Goal: Task Accomplishment & Management: Manage account settings

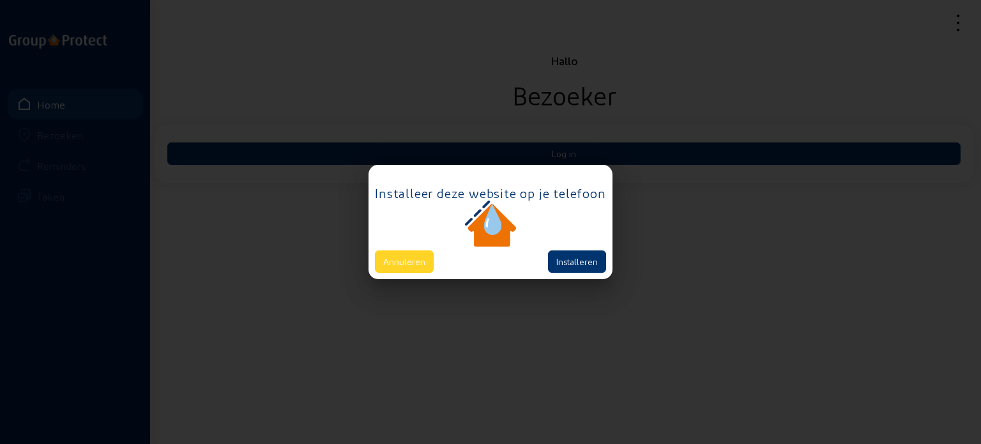
click at [414, 264] on button "Annuleren" at bounding box center [404, 261] width 59 height 22
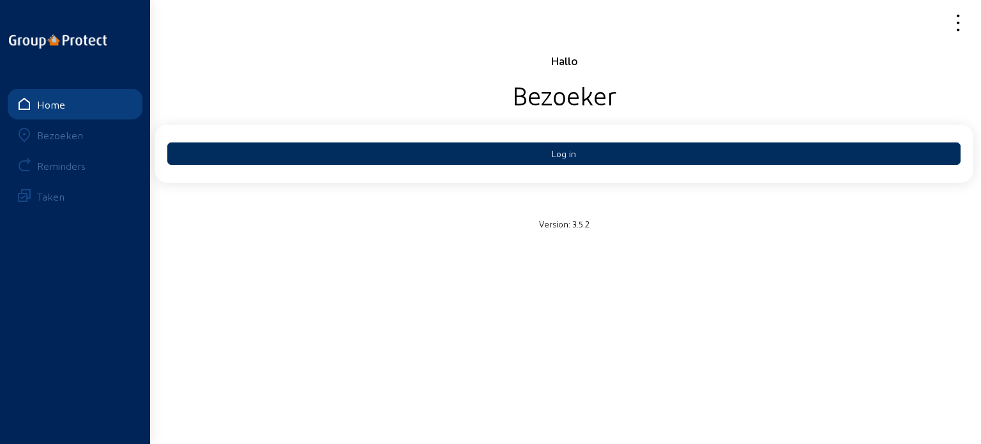
click at [517, 158] on button "Log in" at bounding box center [563, 153] width 793 height 22
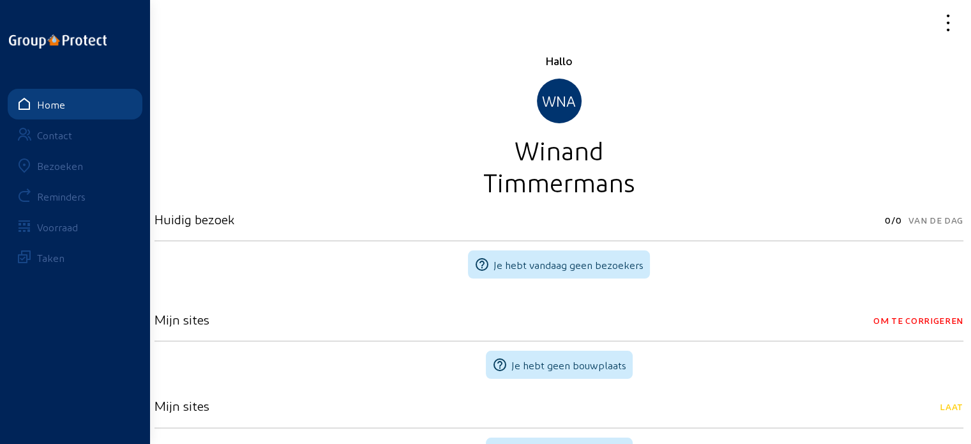
click at [68, 163] on div "Bezoeken" at bounding box center [60, 166] width 46 height 12
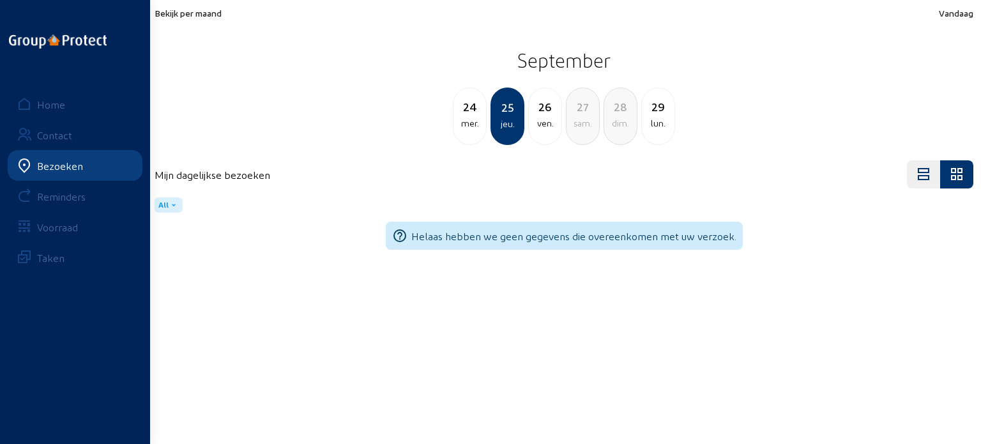
click at [476, 116] on div "mer." at bounding box center [469, 123] width 33 height 15
click at [536, 119] on div "jeu." at bounding box center [545, 123] width 33 height 15
click at [557, 116] on div "ven." at bounding box center [545, 123] width 33 height 15
click at [480, 121] on div "jeu." at bounding box center [469, 123] width 33 height 15
click at [469, 122] on div "mer." at bounding box center [469, 123] width 33 height 15
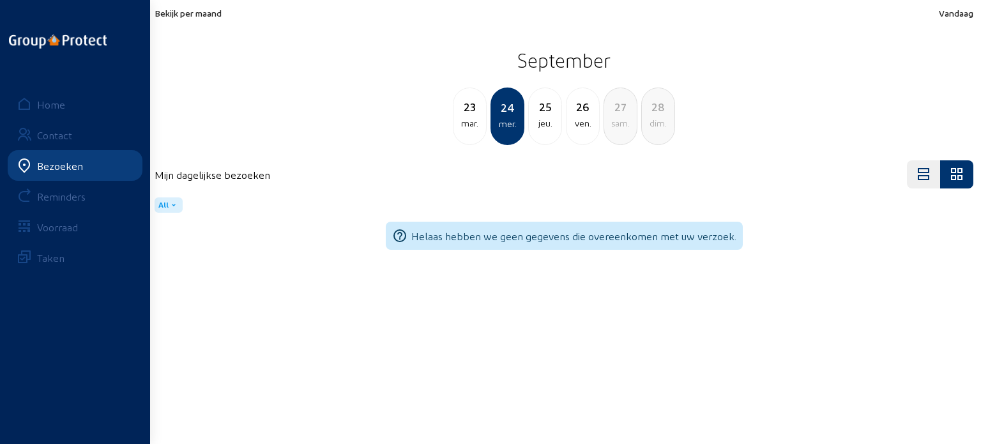
click at [469, 122] on div "mar." at bounding box center [469, 123] width 33 height 15
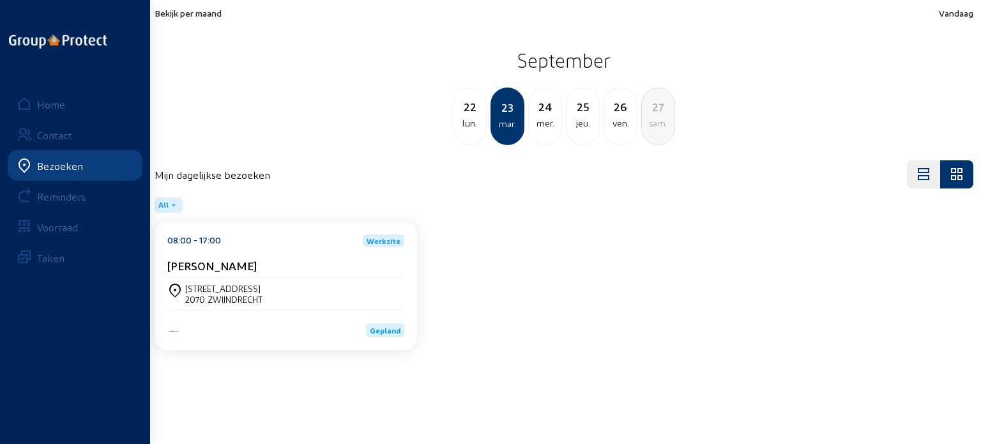
click at [304, 272] on div "Stephanie Meersman" at bounding box center [285, 265] width 237 height 13
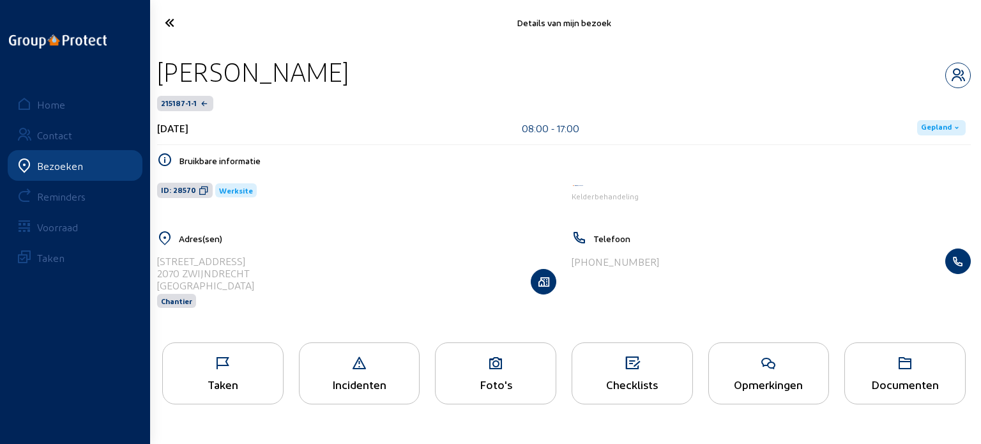
click at [220, 390] on div "Taken" at bounding box center [223, 383] width 120 height 13
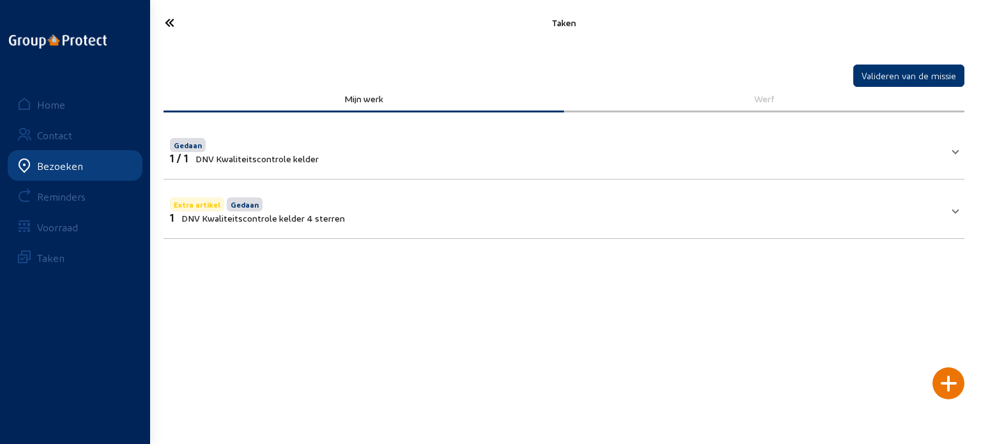
click at [953, 217] on mat-expansion-panel-header "Extra artikel Gedaan 1 DNV Kwaliteitscontrole kelder 4 sterren" at bounding box center [563, 208] width 801 height 43
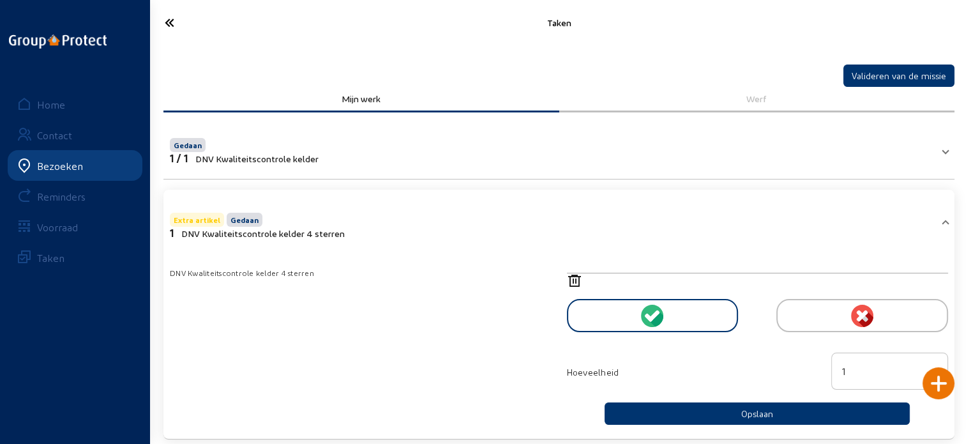
click at [571, 278] on icon at bounding box center [758, 280] width 382 height 15
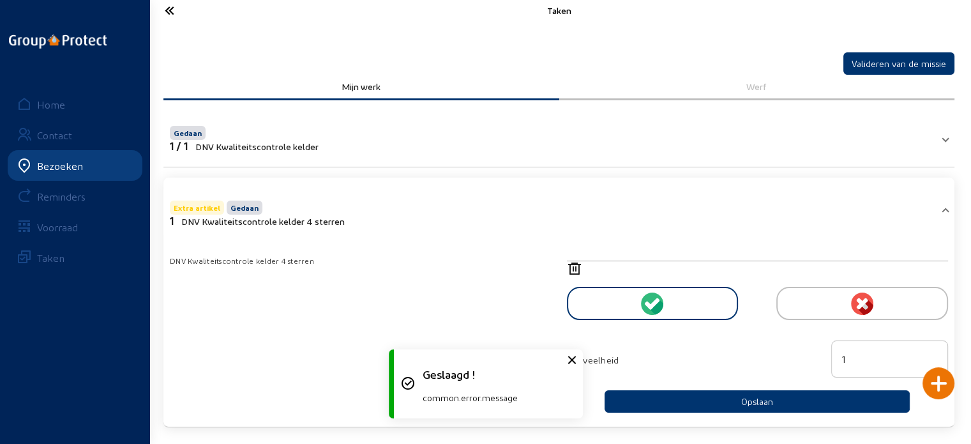
scroll to position [19, 0]
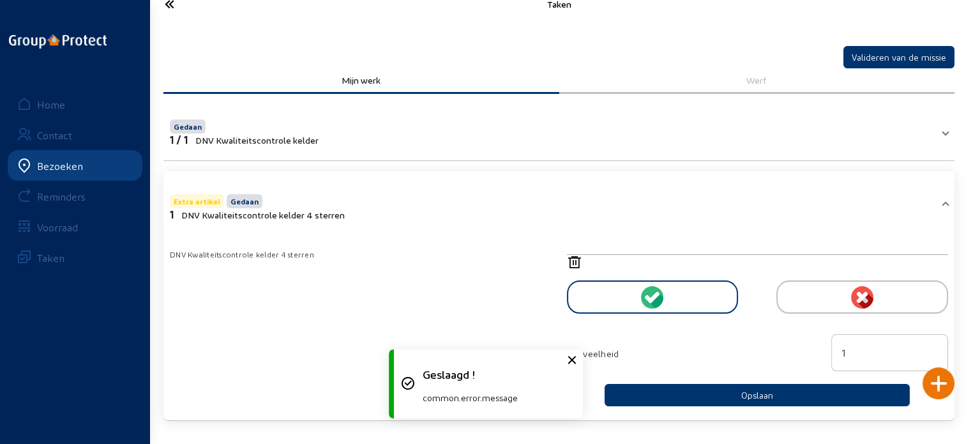
click at [945, 201] on span at bounding box center [945, 206] width 5 height 11
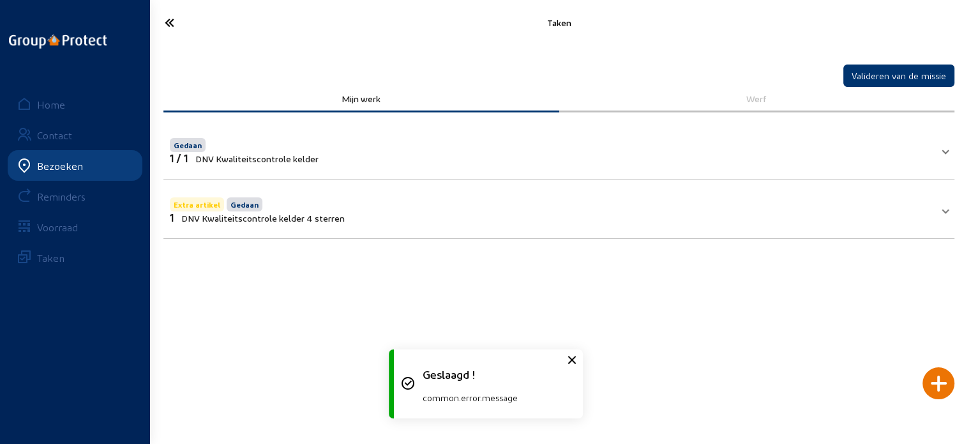
scroll to position [0, 0]
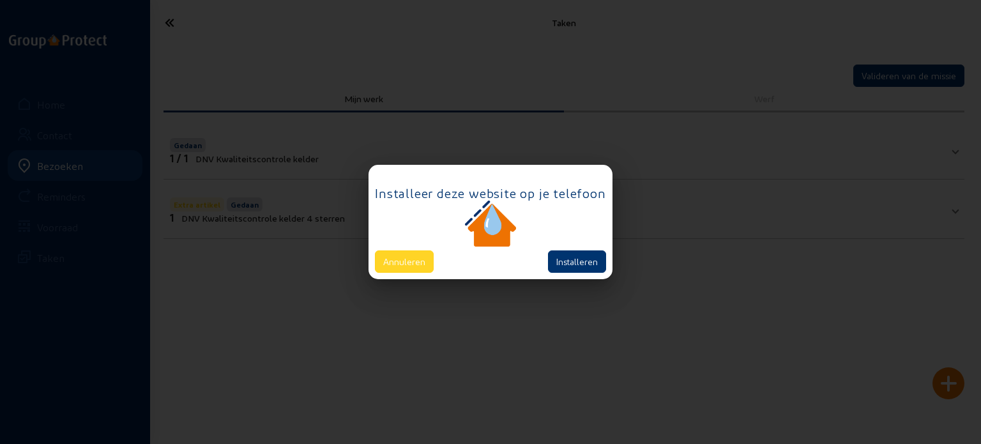
click at [416, 268] on button "Annuleren" at bounding box center [404, 261] width 59 height 22
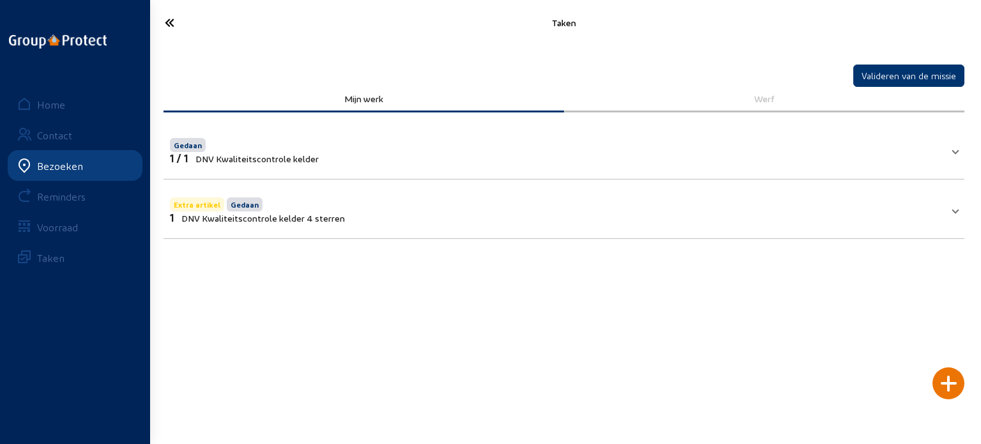
click at [950, 207] on span "Extra artikel Gedaan 1 DNV Kwaliteitscontrole kelder 4 sterren" at bounding box center [561, 209] width 783 height 29
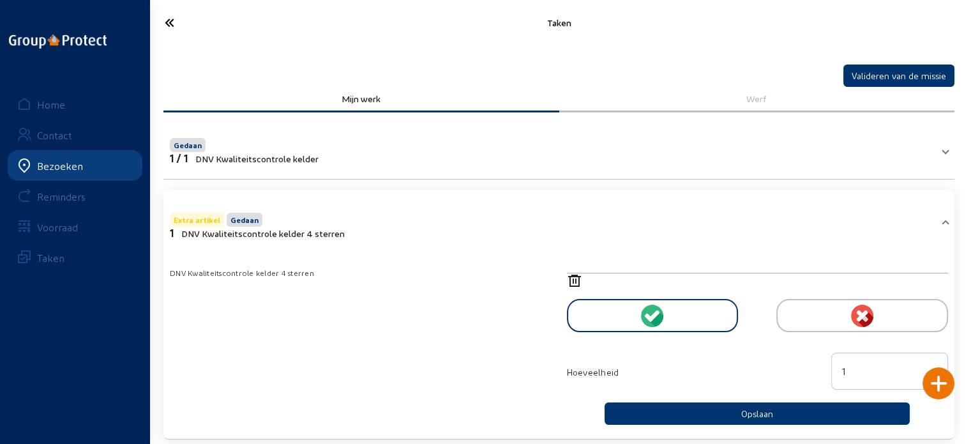
click at [172, 22] on icon at bounding box center [215, 22] width 114 height 22
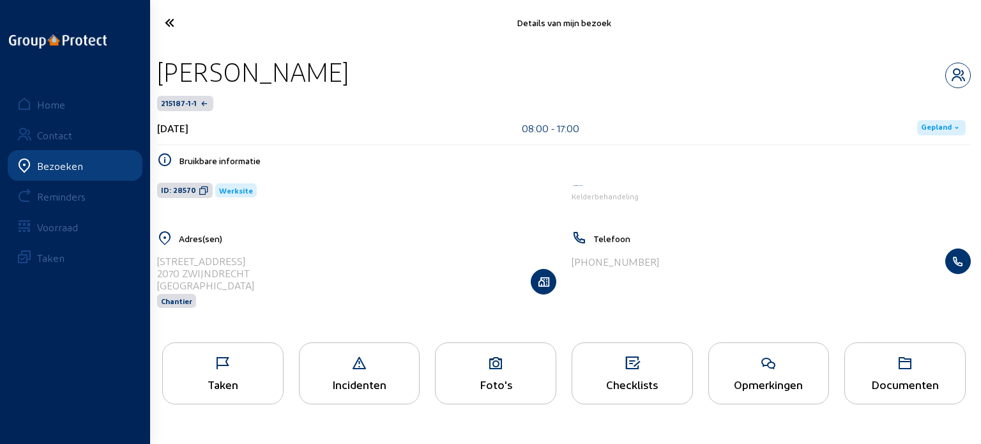
click at [236, 383] on div "Taken" at bounding box center [223, 383] width 120 height 13
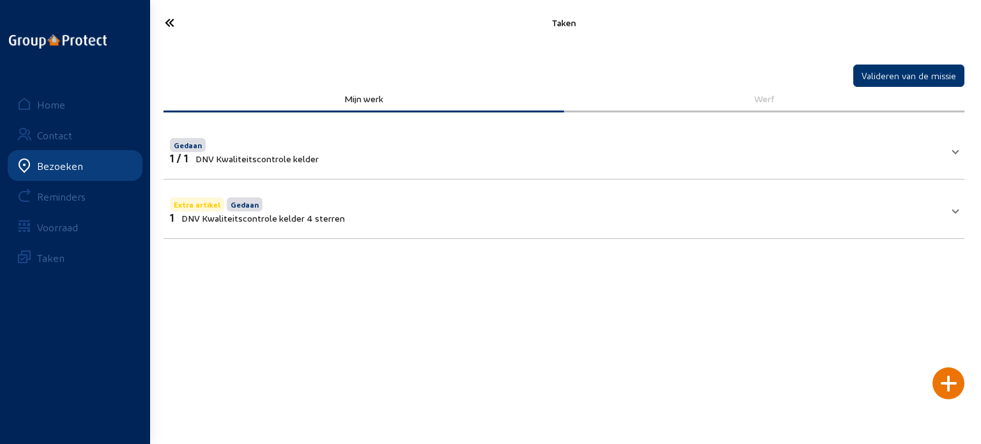
click at [961, 213] on mat-expansion-panel-header "Extra artikel Gedaan 1 DNV Kwaliteitscontrole kelder 4 sterren" at bounding box center [563, 208] width 801 height 43
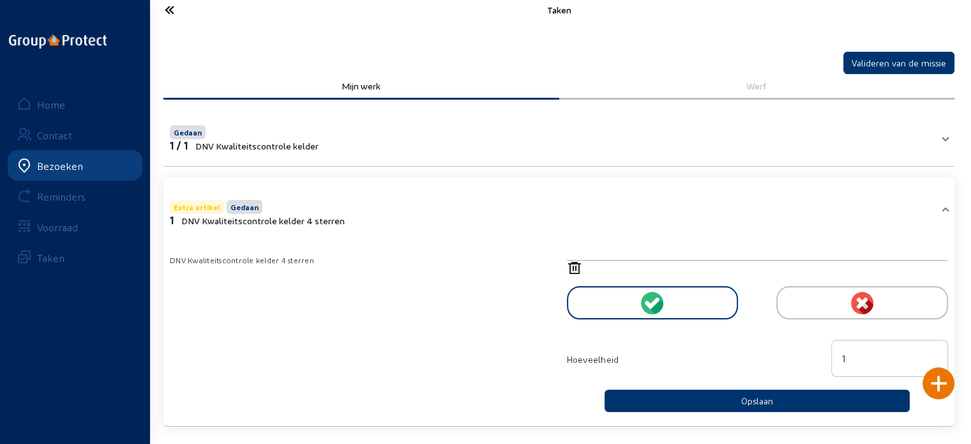
scroll to position [19, 0]
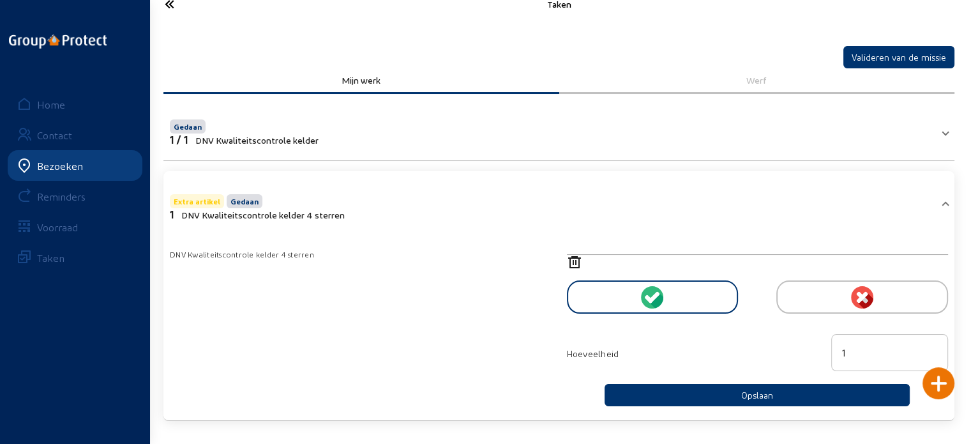
click at [572, 262] on icon at bounding box center [758, 262] width 382 height 15
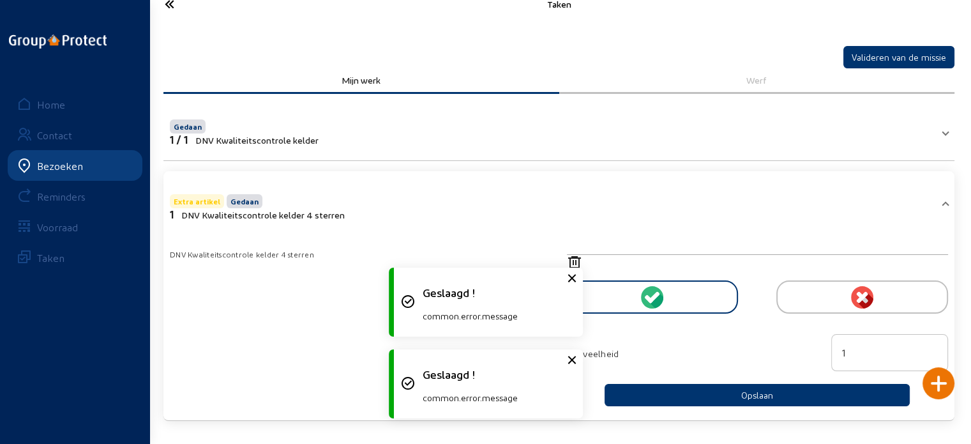
click at [572, 262] on div "Geslaagd ! common.error.message" at bounding box center [486, 302] width 192 height 82
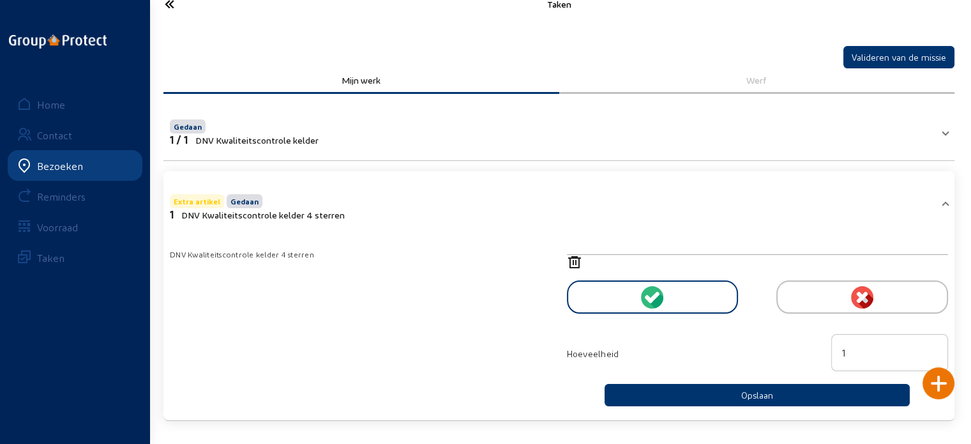
click at [756, 165] on mat-accordion "Gedaan 1 / 1 DNV Kwaliteitscontrole kelder DNV Kwaliteitscontrole kelder Hoevee…" at bounding box center [558, 261] width 791 height 319
click at [316, 16] on div "Taken" at bounding box center [559, 4] width 824 height 30
click at [171, 6] on icon at bounding box center [215, 4] width 114 height 22
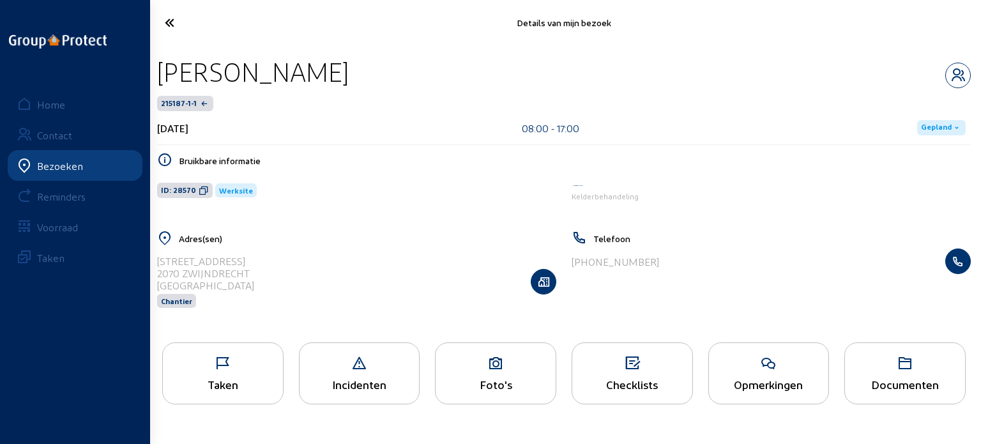
click at [218, 375] on div "Taken" at bounding box center [222, 373] width 121 height 62
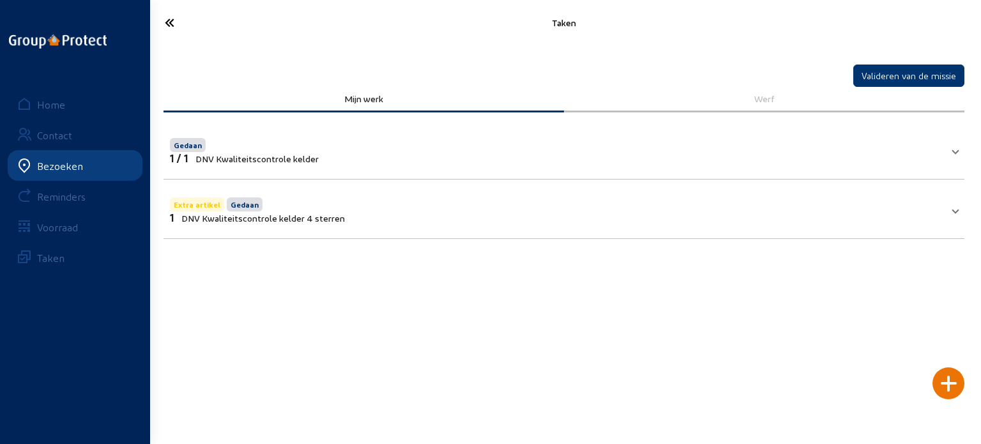
click at [945, 377] on div at bounding box center [948, 383] width 32 height 32
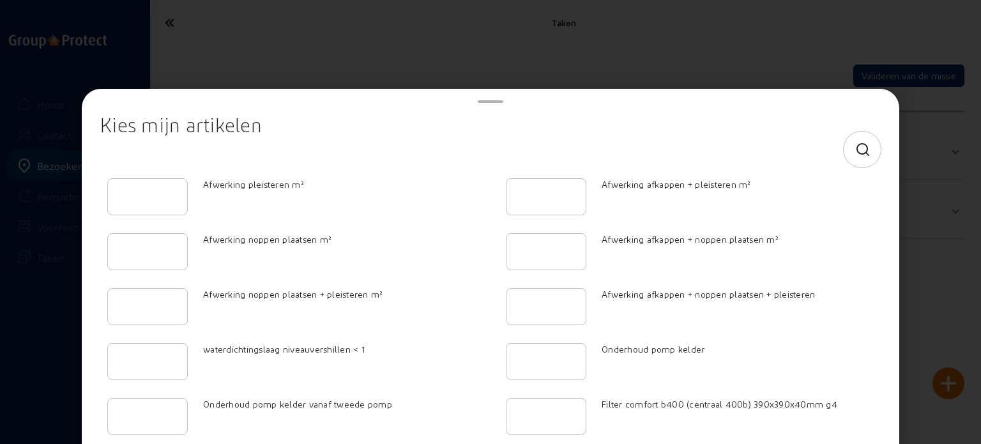
click at [855, 153] on icon at bounding box center [863, 149] width 16 height 15
click at [662, 155] on input at bounding box center [479, 149] width 738 height 15
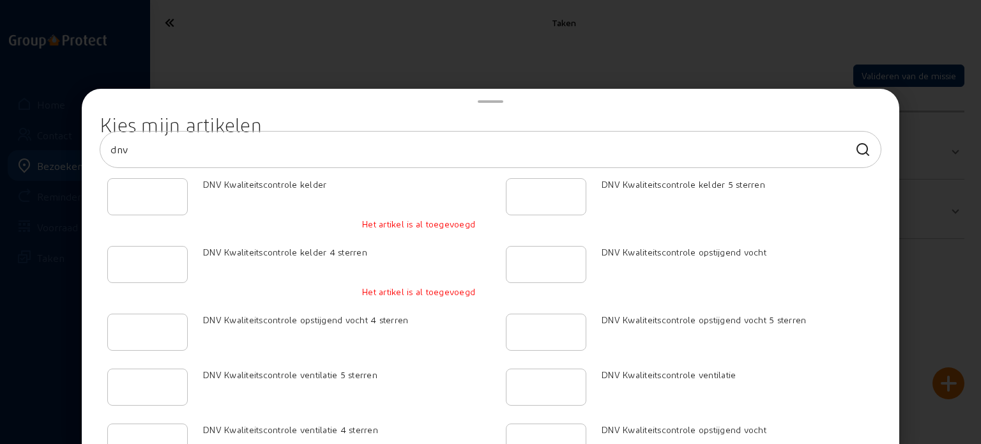
type input "dnv"
click at [949, 183] on div at bounding box center [490, 222] width 981 height 444
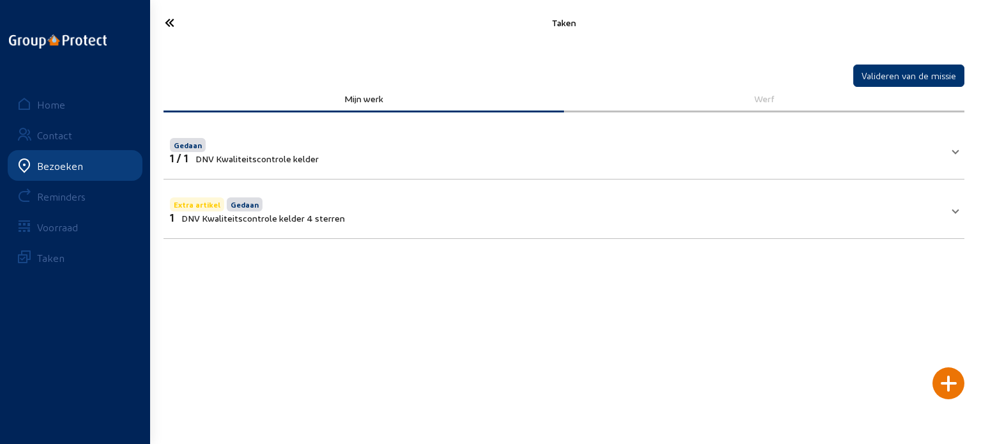
click at [167, 27] on icon at bounding box center [216, 22] width 116 height 22
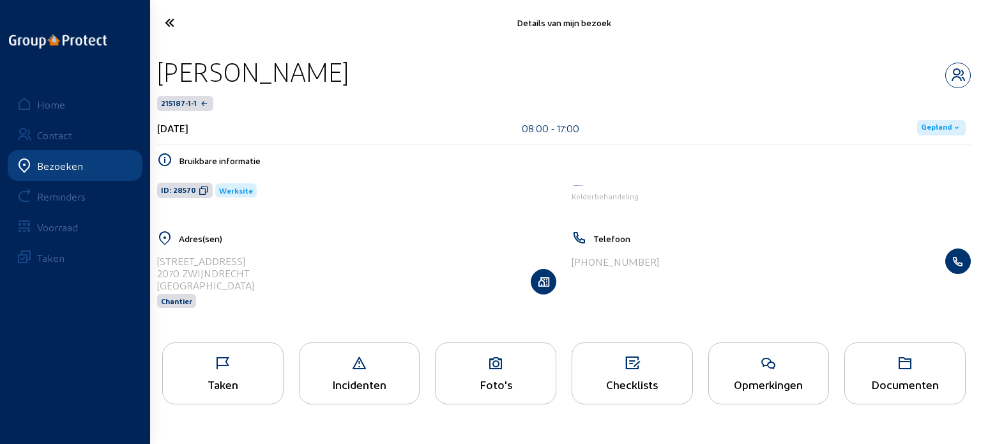
click at [166, 25] on icon at bounding box center [216, 22] width 116 height 22
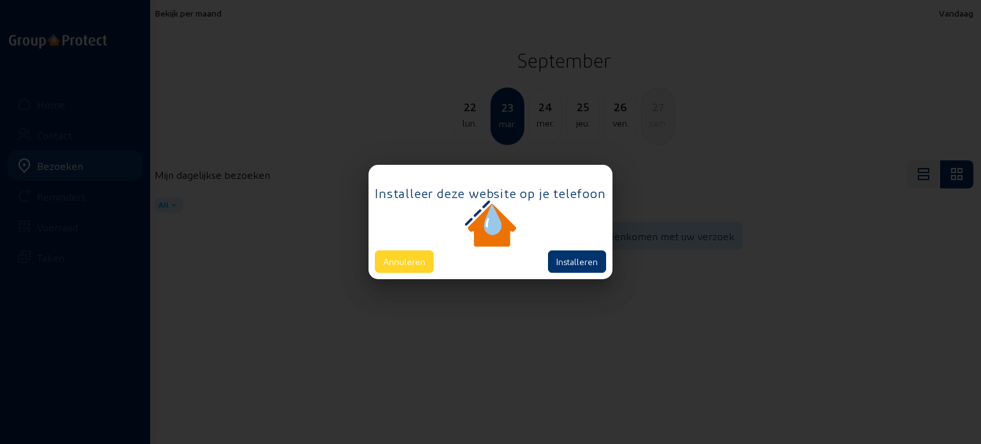
click at [415, 265] on button "Annuleren" at bounding box center [404, 261] width 59 height 22
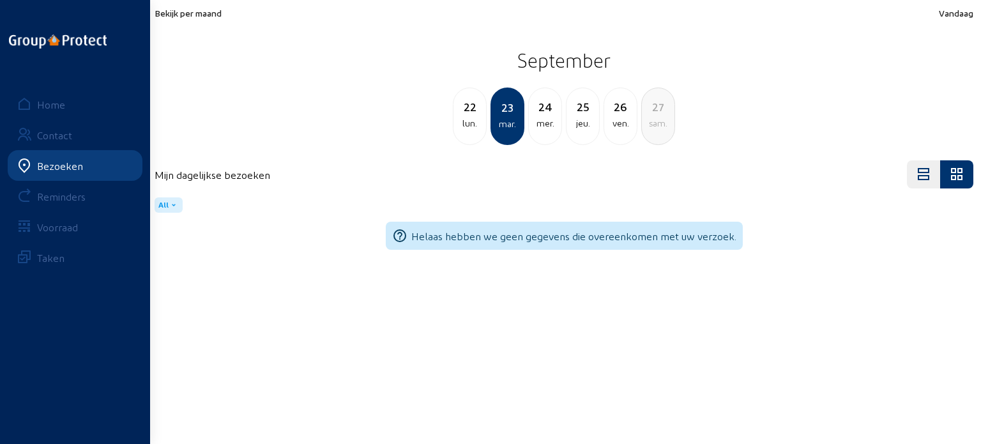
click at [614, 121] on div "ven." at bounding box center [620, 123] width 33 height 15
